Goal: Check status: Check status

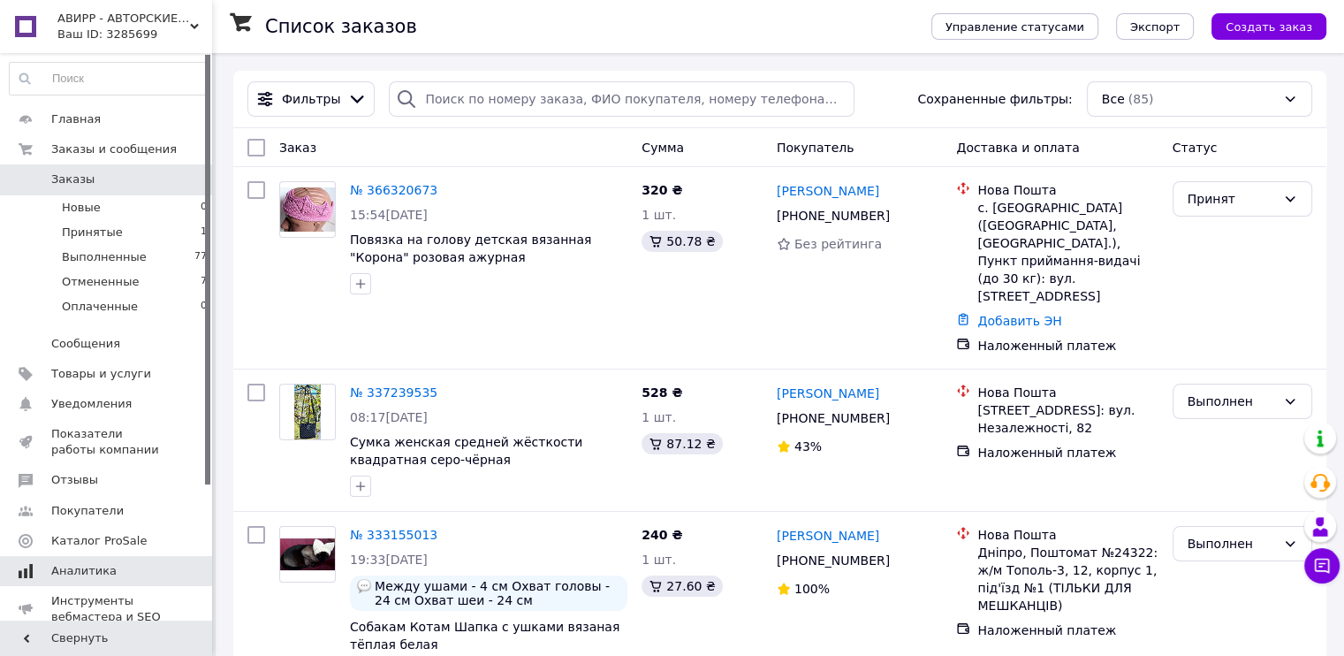
click at [57, 561] on link "Аналитика" at bounding box center [108, 571] width 217 height 30
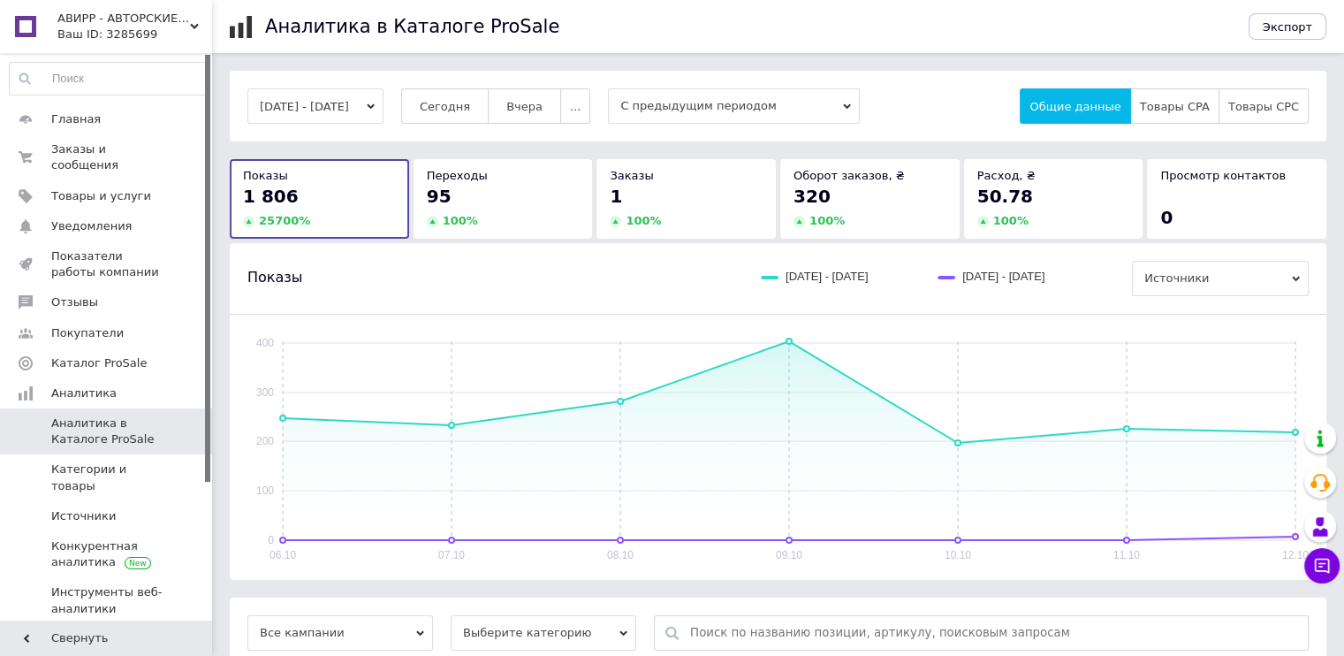
click at [506, 209] on div "95 100 %" at bounding box center [503, 206] width 153 height 45
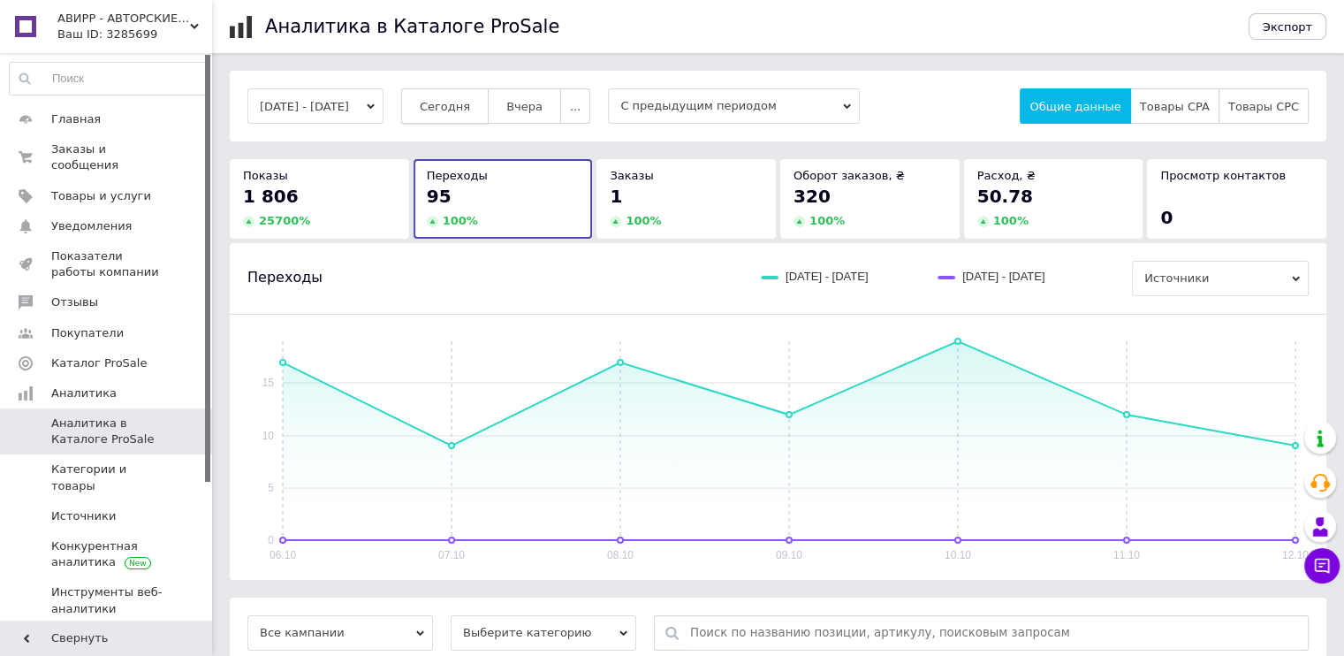
click at [470, 109] on span "Сегодня" at bounding box center [445, 106] width 50 height 13
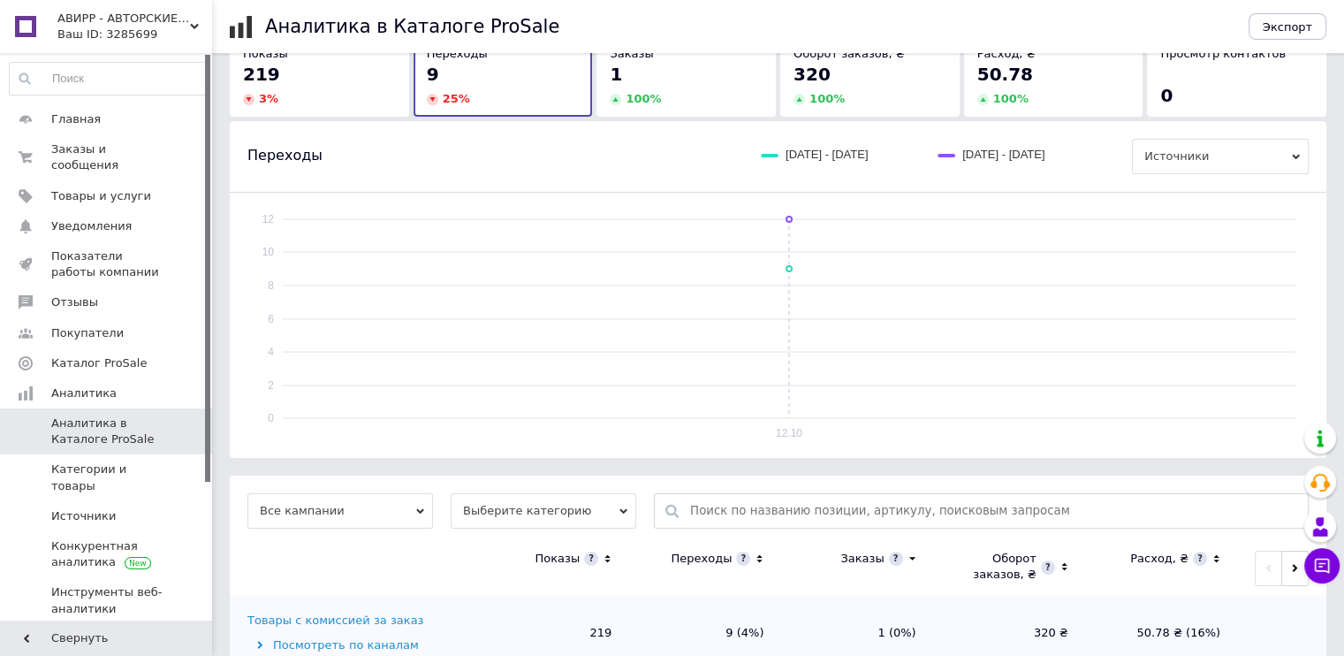
scroll to position [171, 0]
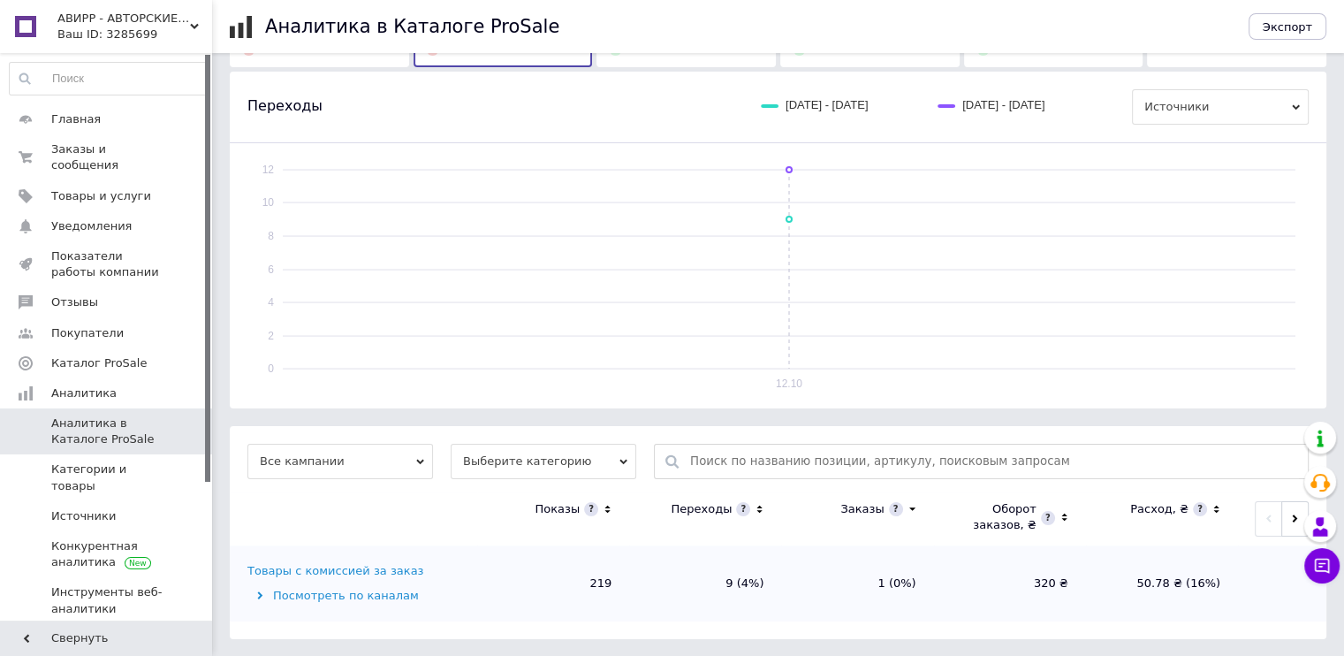
click at [361, 570] on div "Товары с комиссией за заказ" at bounding box center [335, 571] width 176 height 16
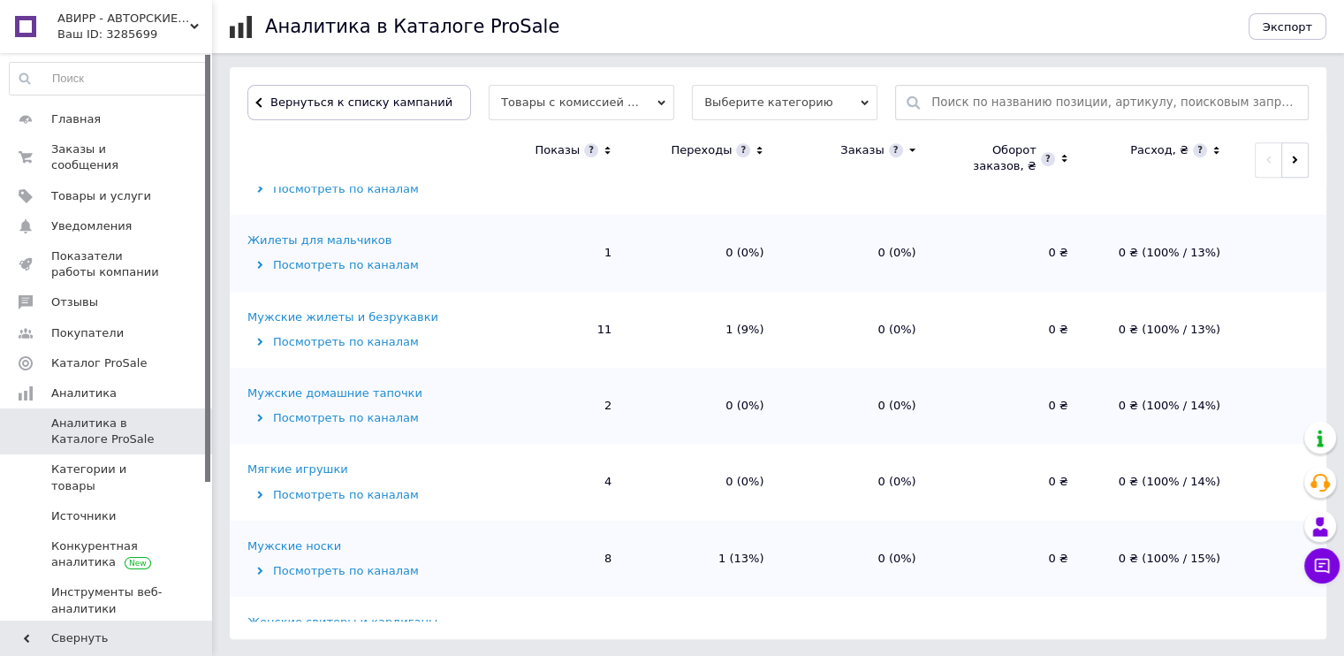
scroll to position [1060, 0]
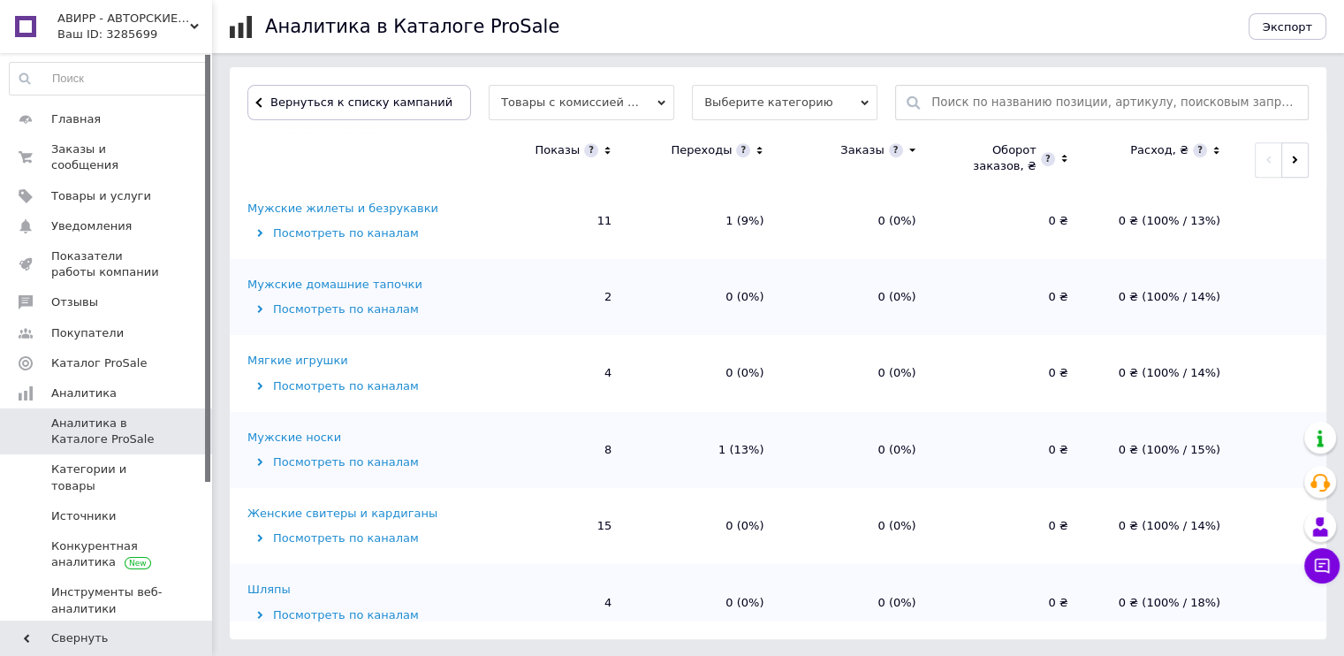
click at [271, 429] on div "Мужские носки" at bounding box center [294, 437] width 94 height 16
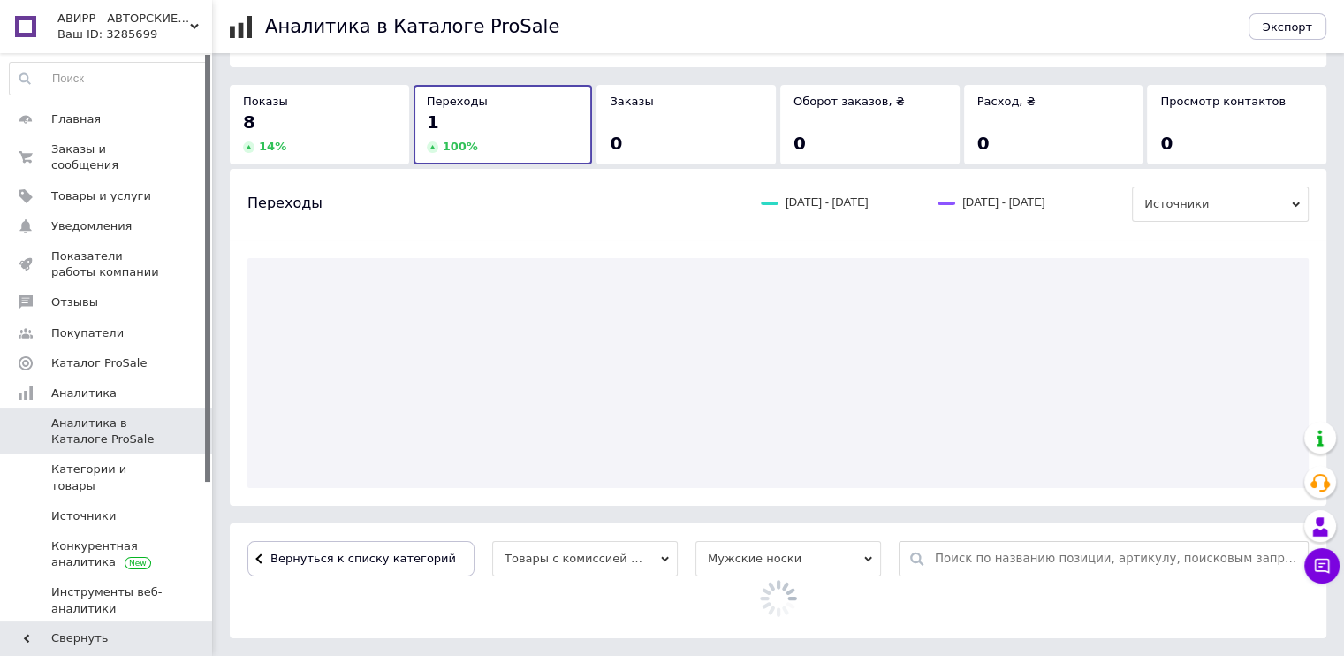
scroll to position [484, 0]
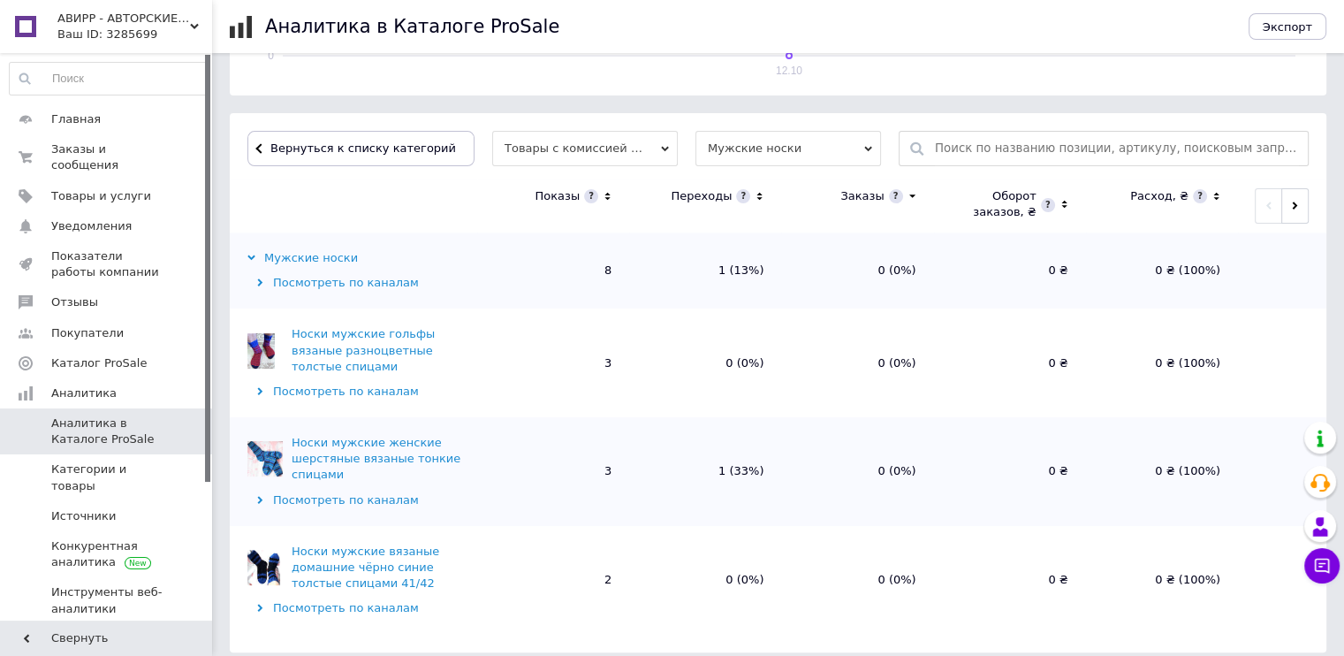
click at [339, 492] on div "Посмотреть по каналам" at bounding box center [359, 500] width 225 height 16
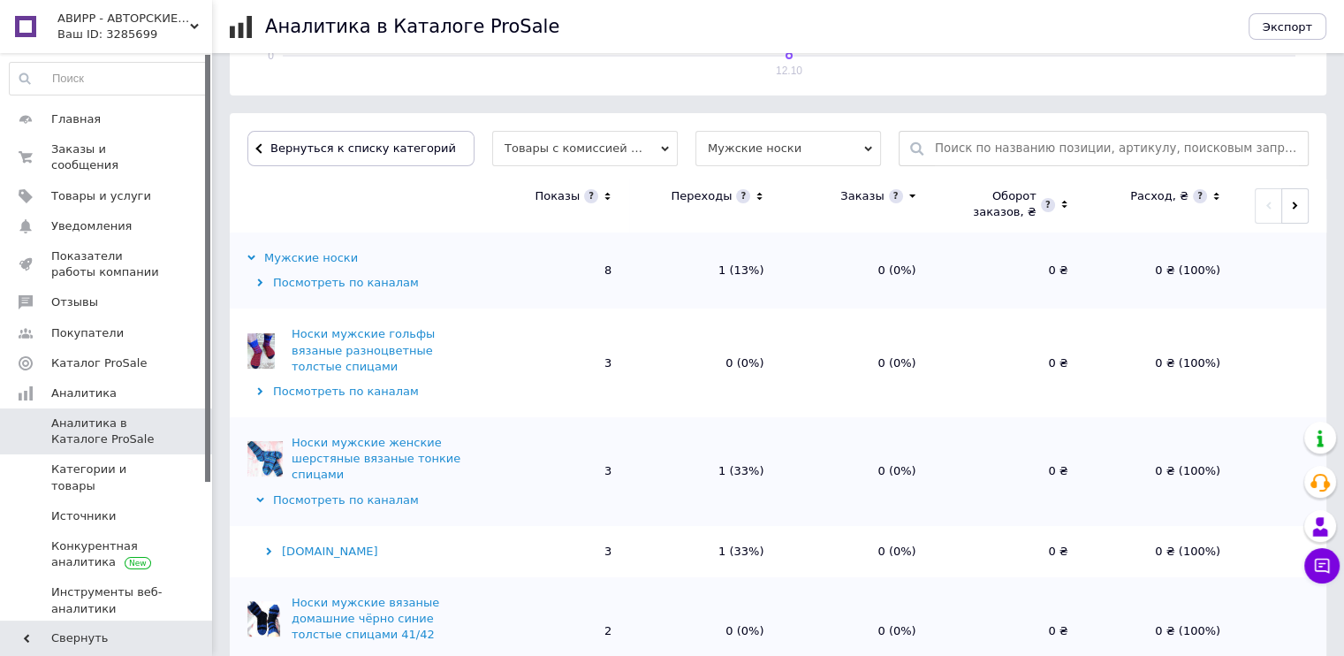
scroll to position [530, 0]
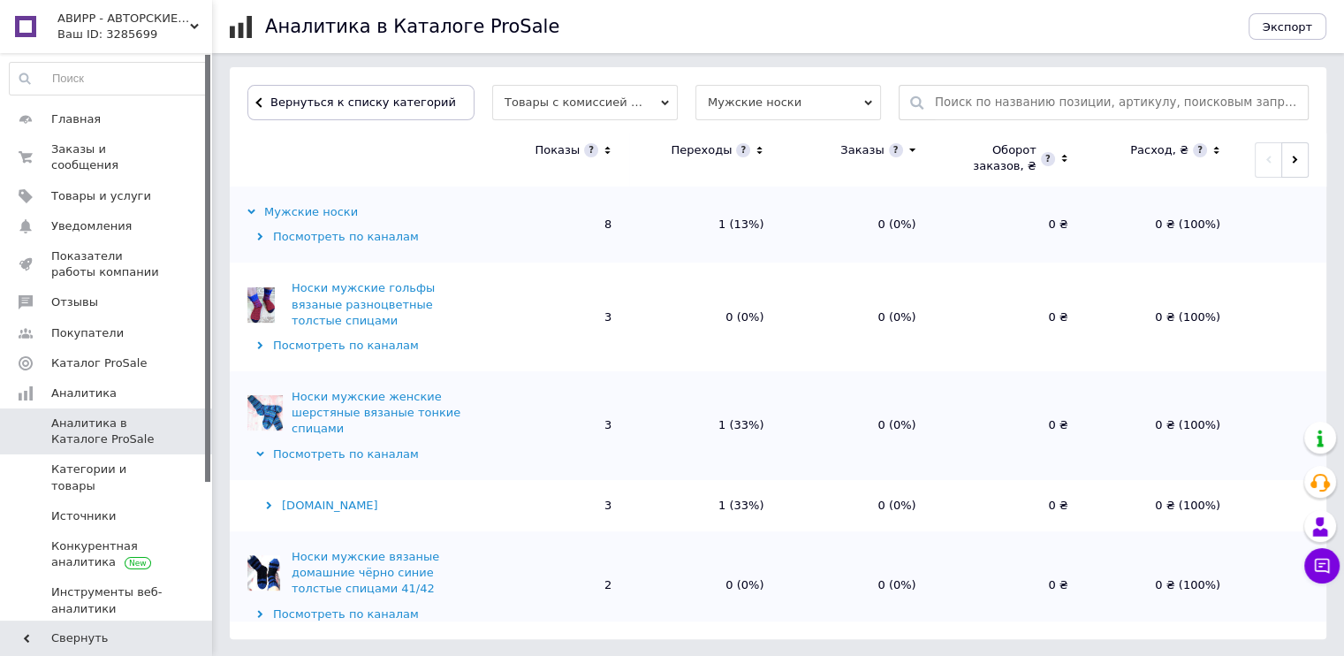
click at [338, 446] on div "Посмотреть по каналам" at bounding box center [359, 454] width 225 height 16
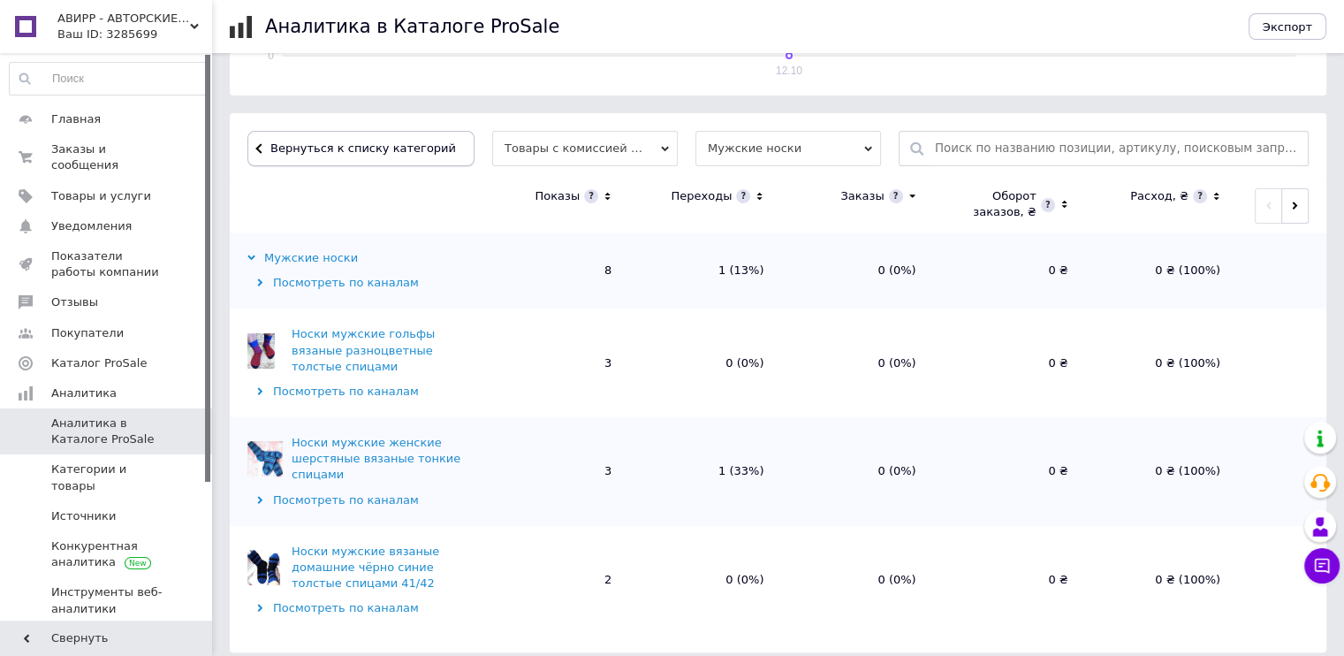
click at [350, 148] on span "Вернуться к списку категорий" at bounding box center [361, 147] width 190 height 13
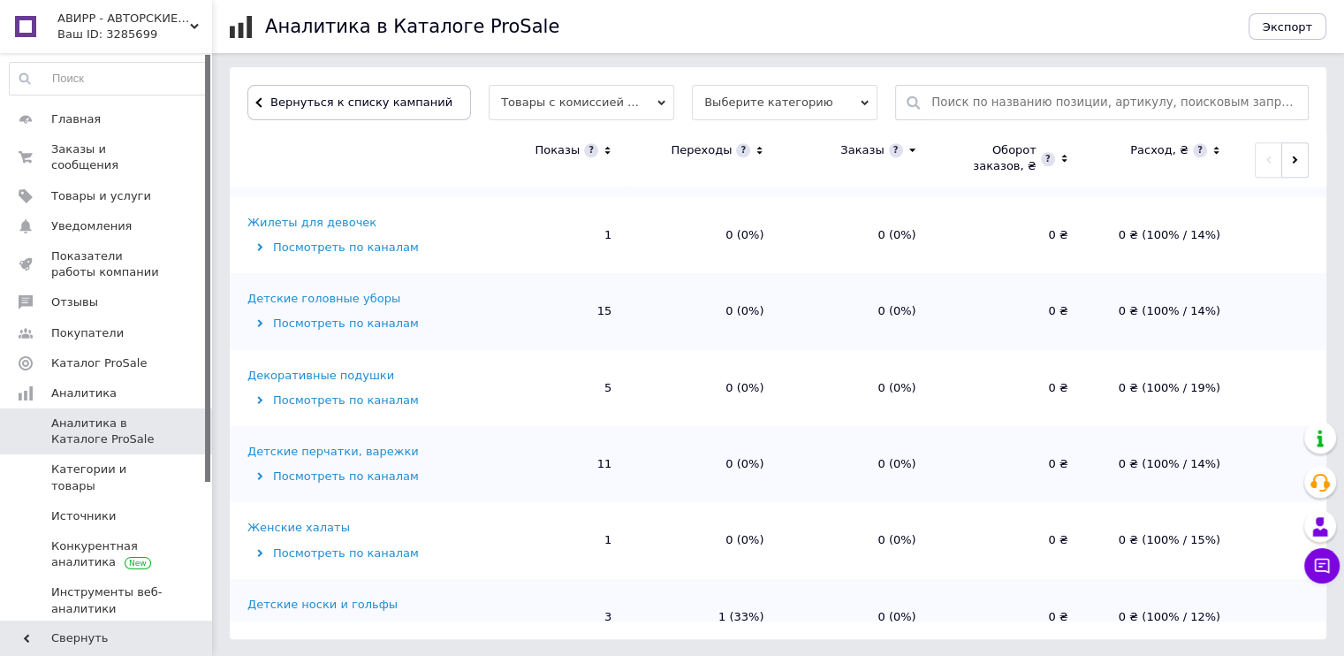
scroll to position [1549, 0]
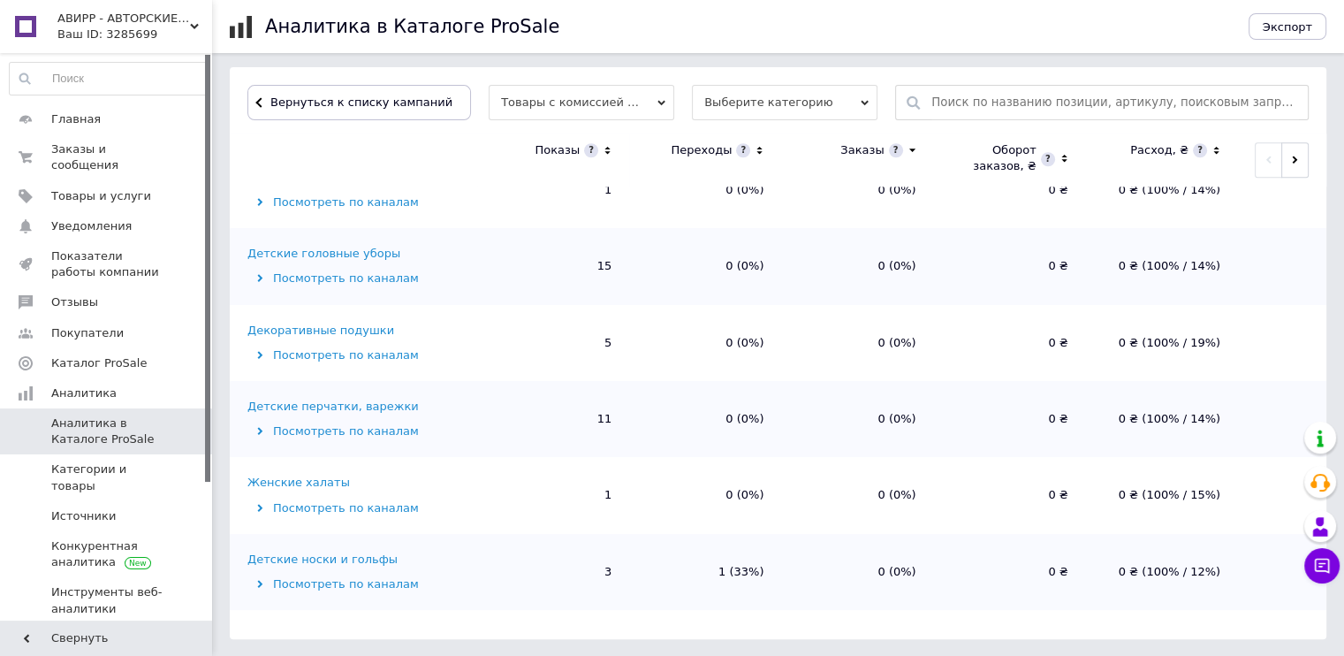
click at [343, 627] on div "Женские носки, гольфы, гетры" at bounding box center [342, 635] width 191 height 16
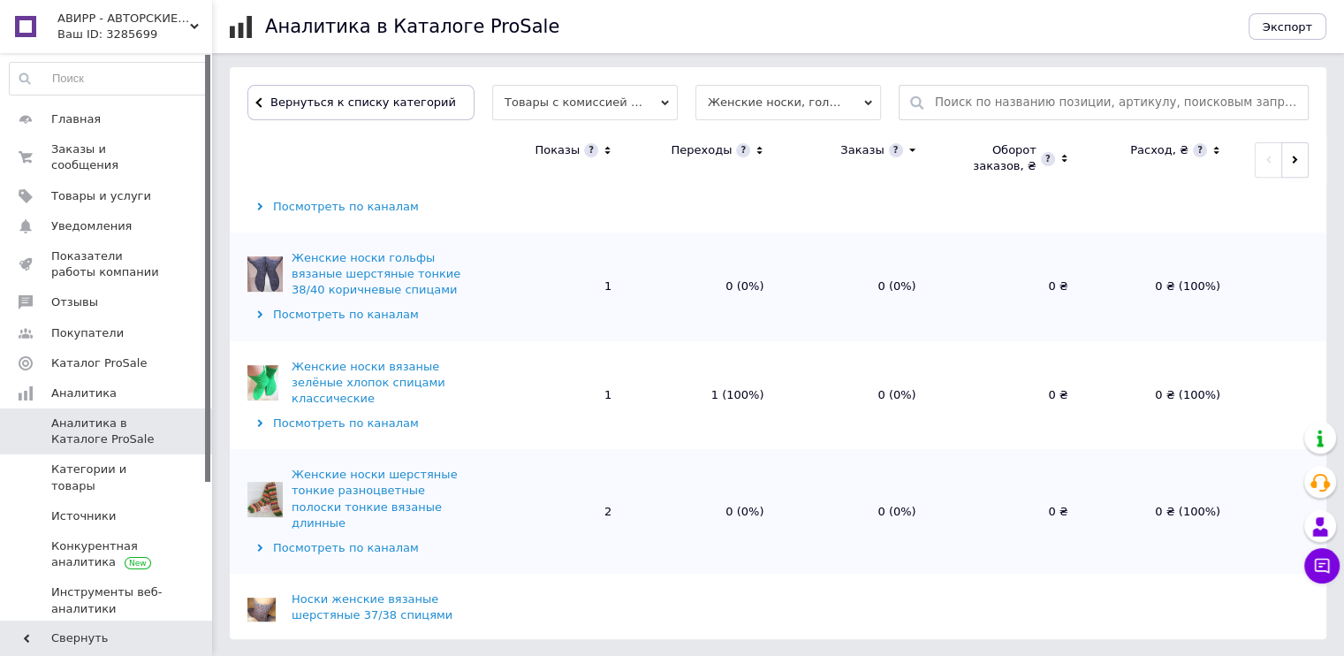
scroll to position [809, 0]
click at [302, 413] on div "Посмотреть по каналам" at bounding box center [359, 421] width 225 height 16
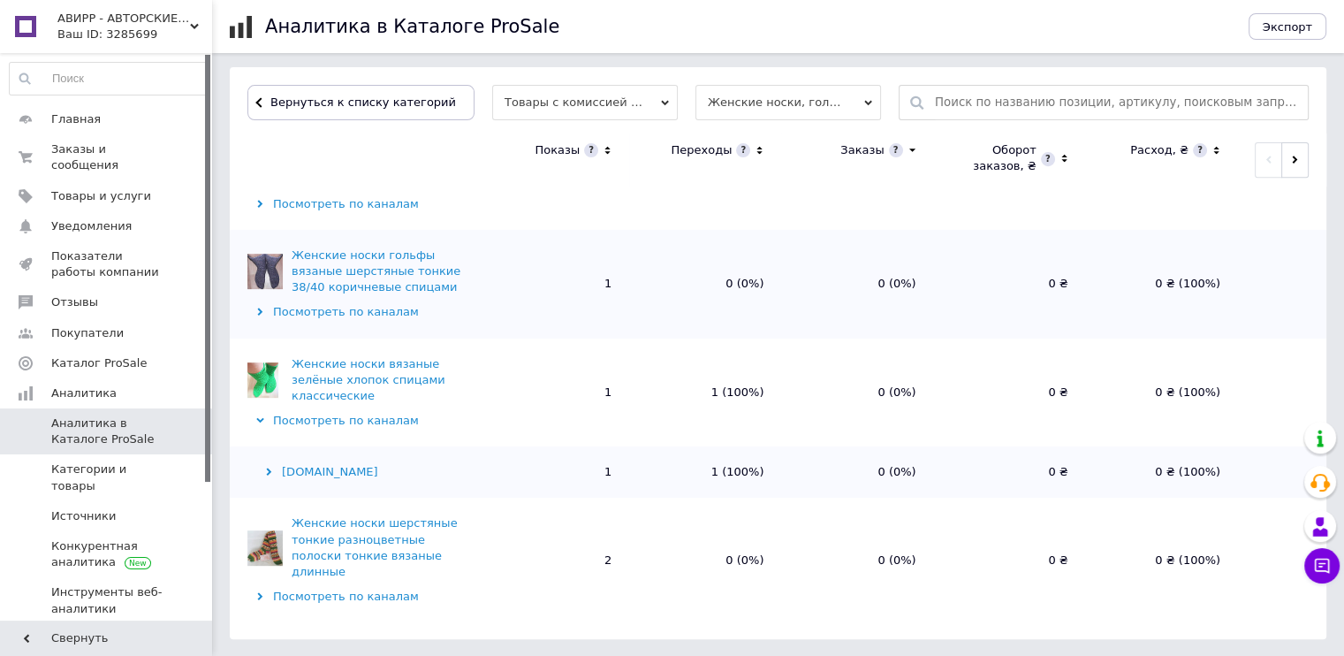
click at [325, 413] on div "Посмотреть по каналам" at bounding box center [359, 421] width 225 height 16
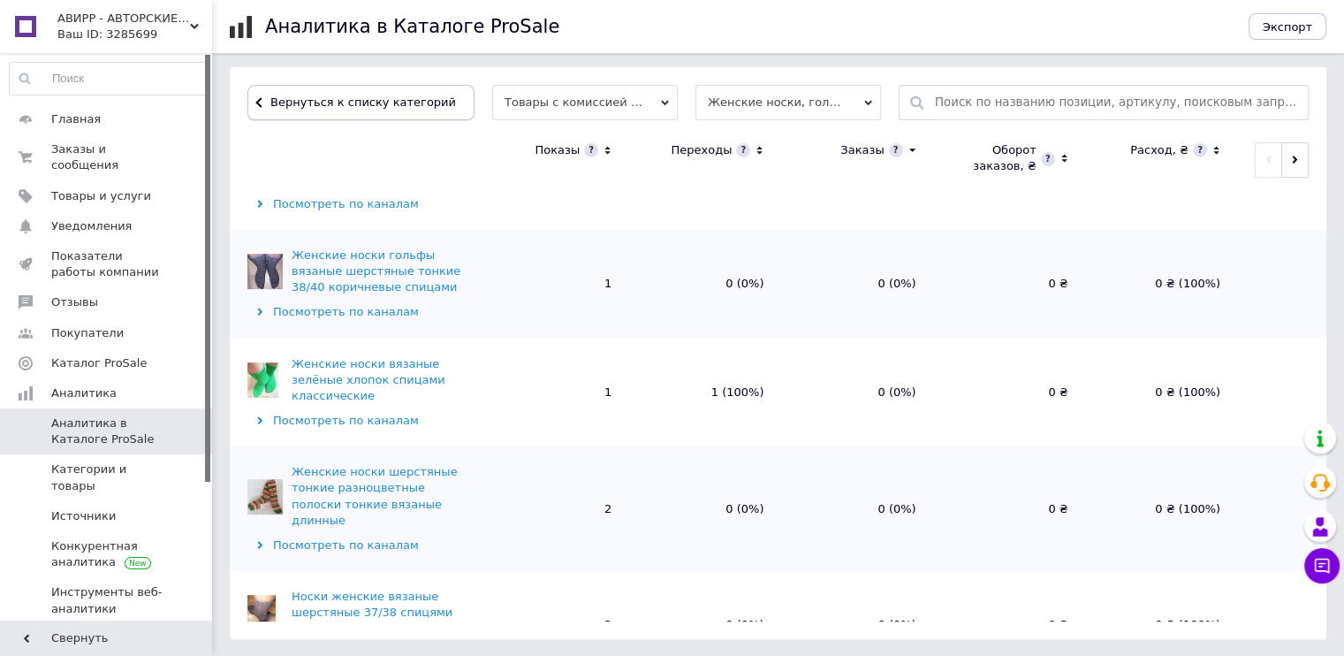
click at [338, 89] on button "Вернуться к списку категорий" at bounding box center [360, 102] width 227 height 35
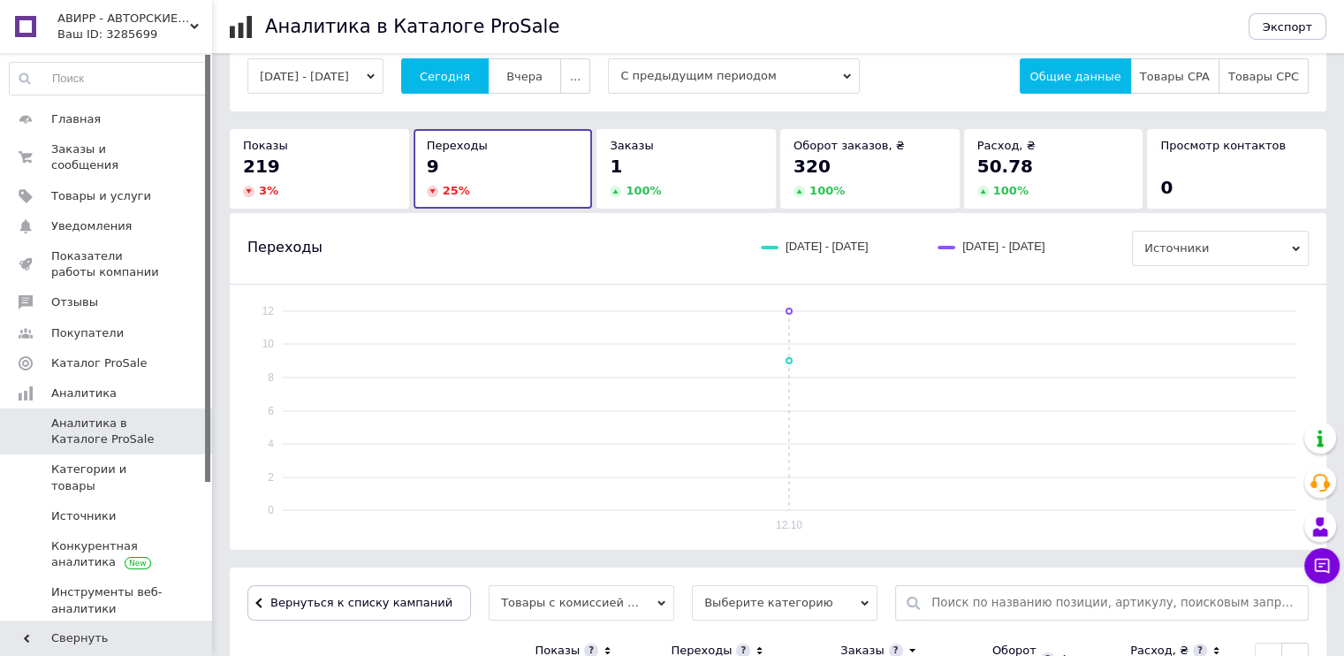
scroll to position [0, 0]
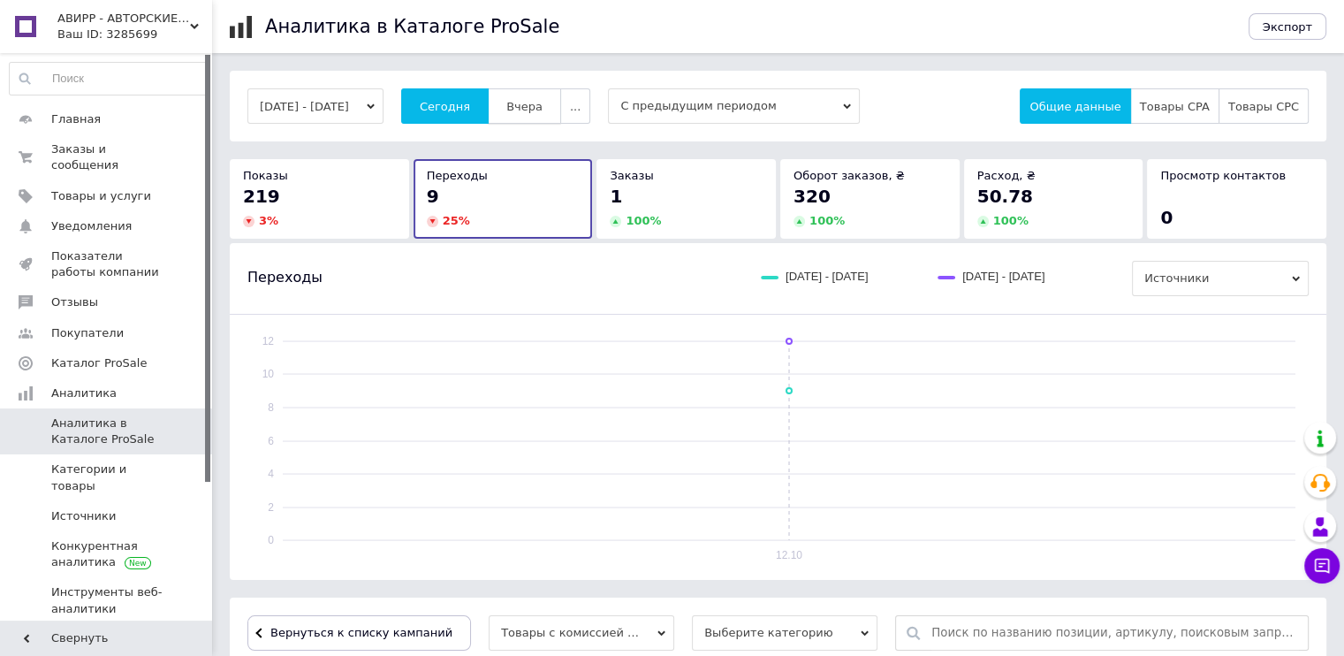
click at [543, 105] on span "Вчера" at bounding box center [524, 106] width 36 height 13
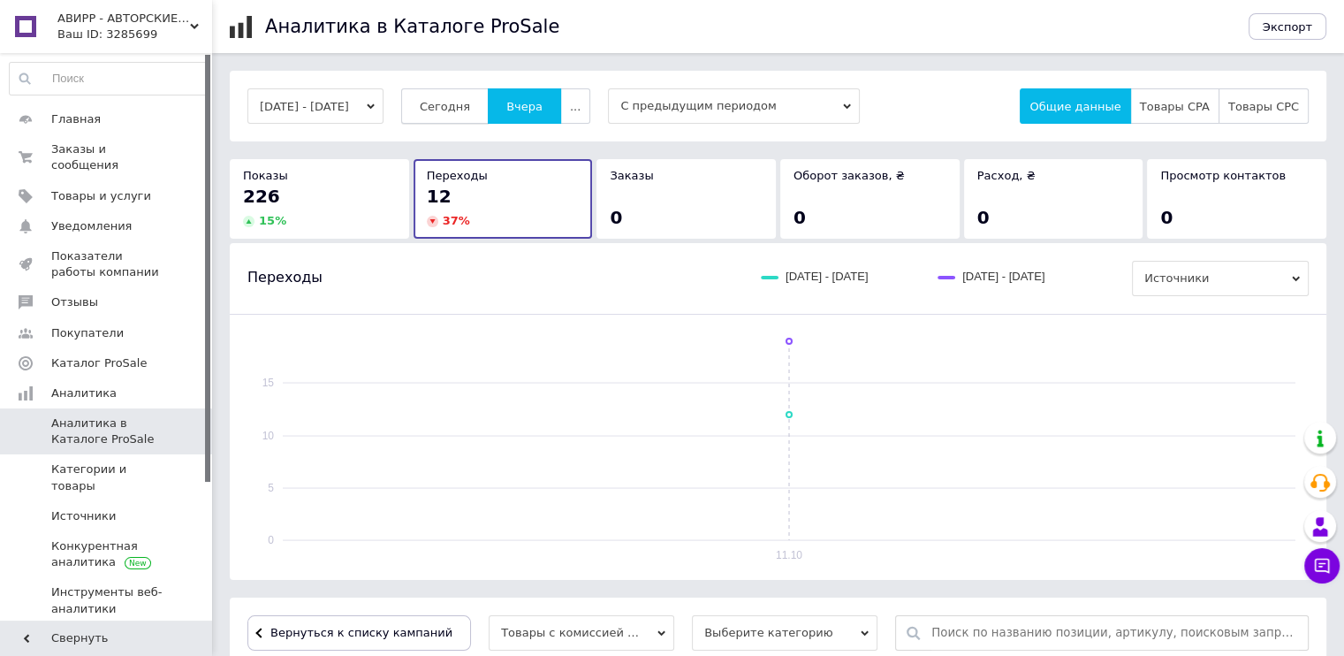
click at [489, 99] on button "Сегодня" at bounding box center [444, 105] width 87 height 35
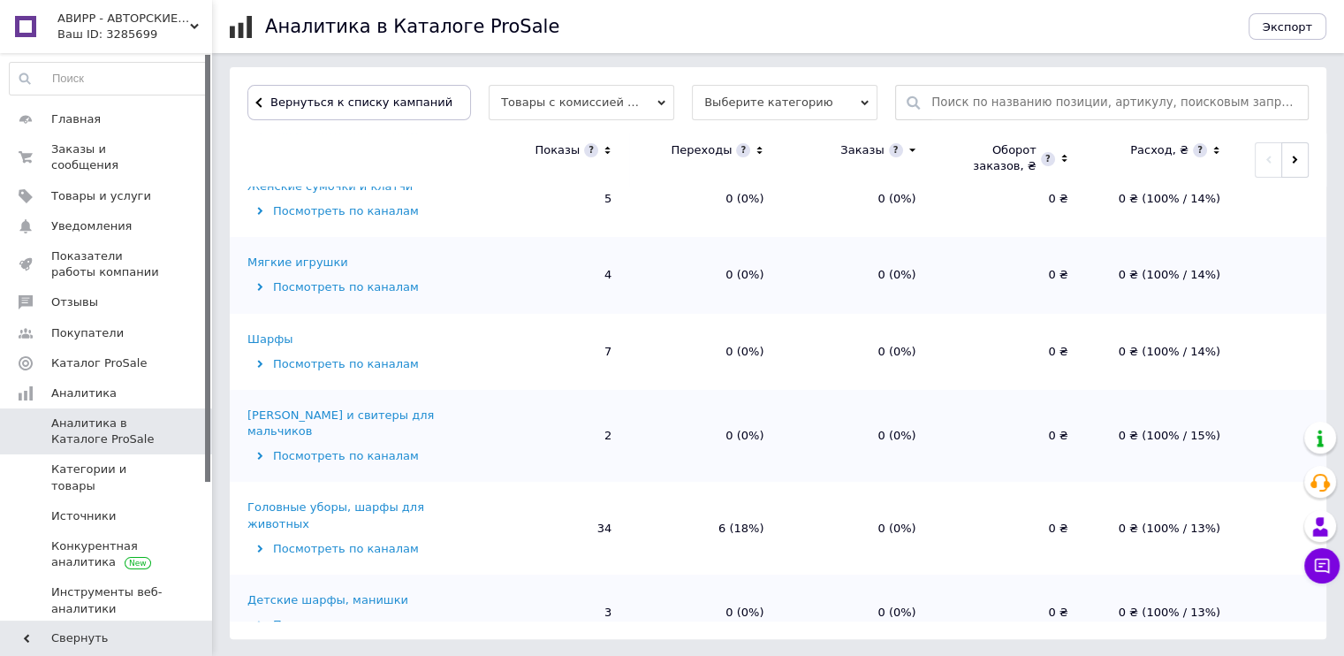
scroll to position [619, 0]
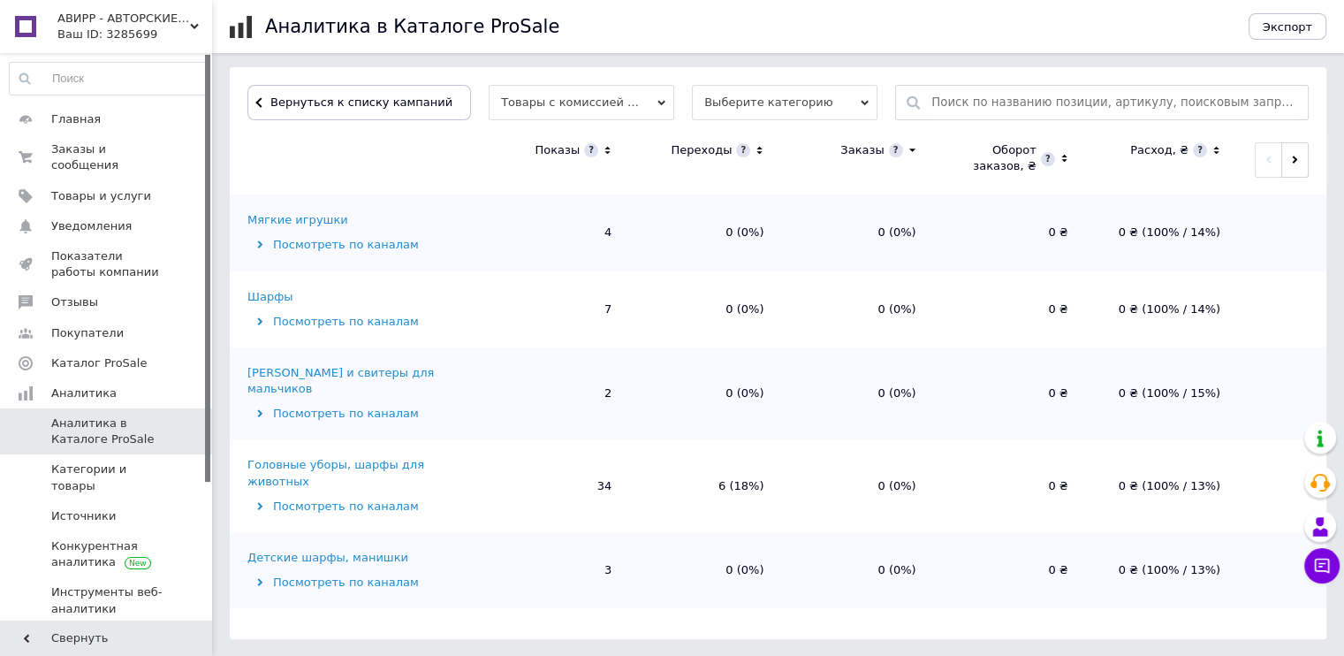
click at [421, 457] on div "Головные уборы, шарфы для животных" at bounding box center [359, 473] width 225 height 32
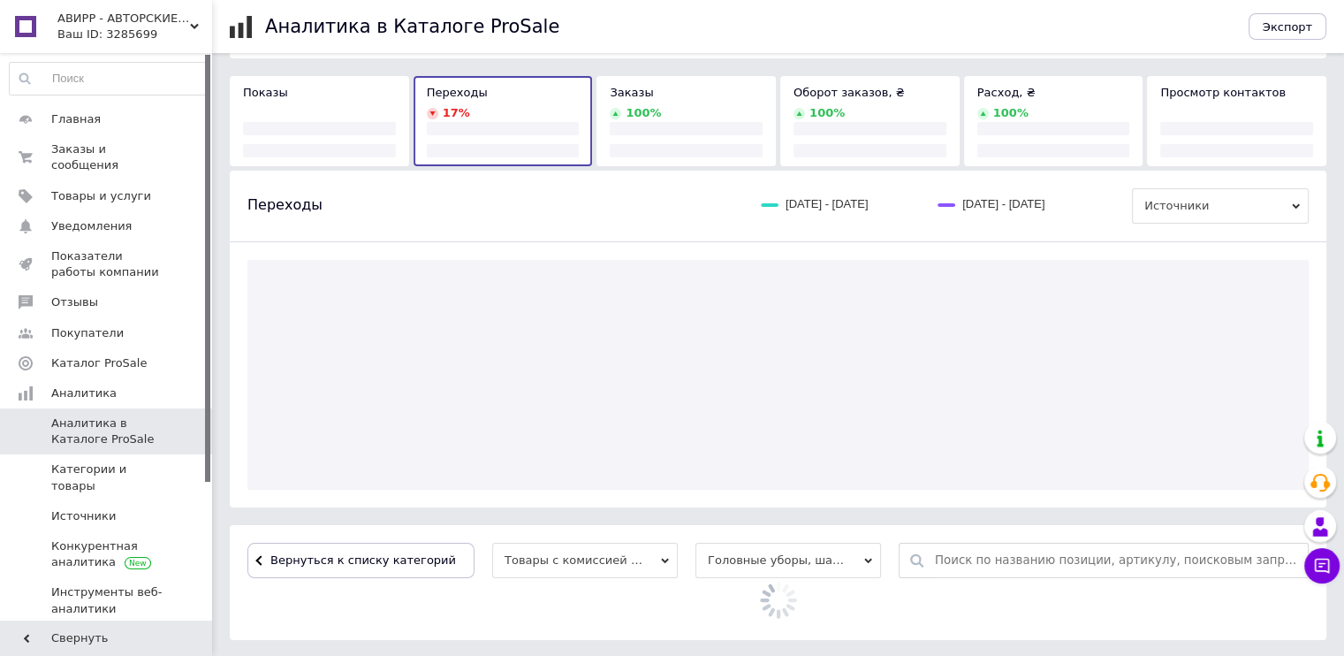
scroll to position [530, 0]
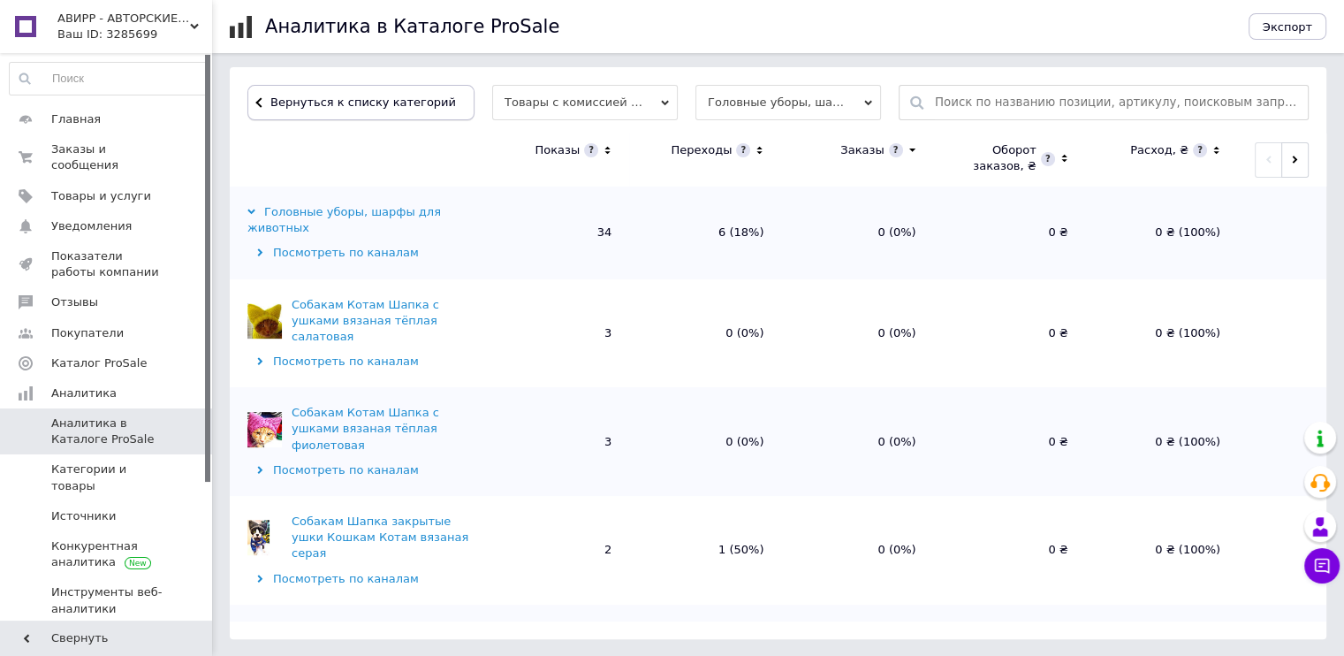
click at [357, 106] on span "Вернуться к списку категорий" at bounding box center [361, 101] width 190 height 13
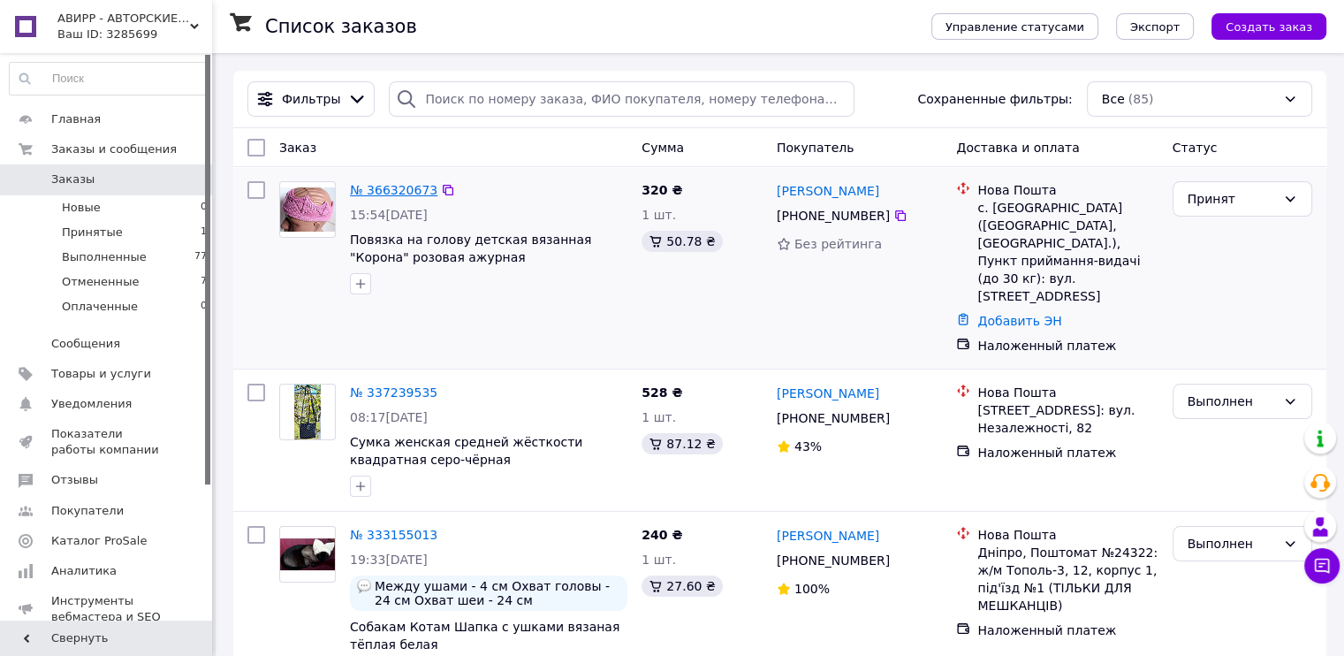
click at [390, 190] on link "№ 366320673" at bounding box center [393, 190] width 87 height 14
